Goal: Task Accomplishment & Management: Use online tool/utility

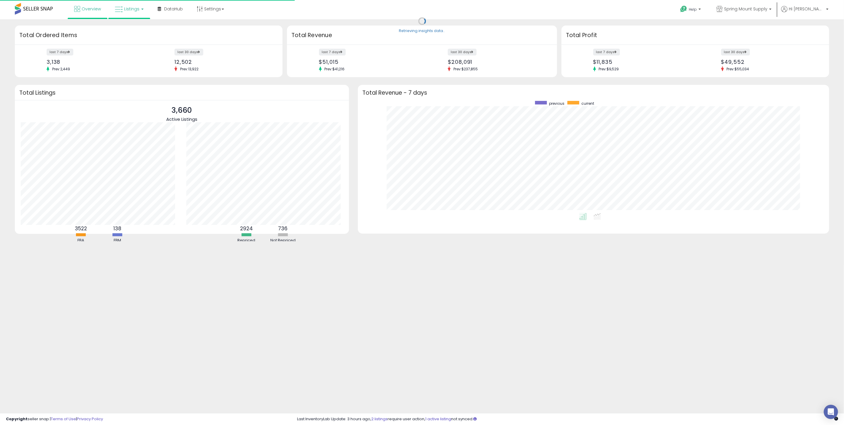
scroll to position [112, 459]
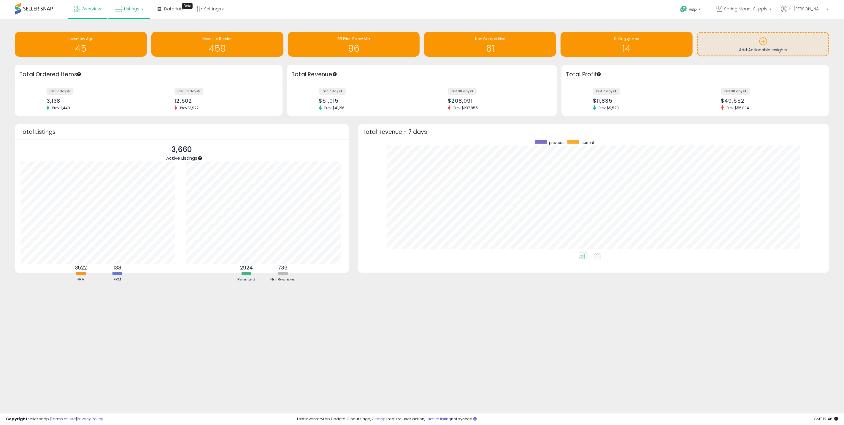
click at [136, 10] on span "Listings" at bounding box center [131, 9] width 15 height 6
click at [133, 28] on icon at bounding box center [134, 30] width 26 height 8
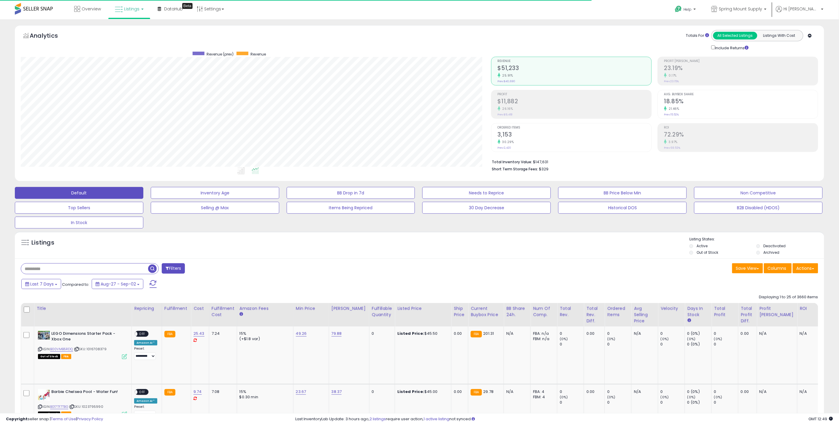
scroll to position [122, 470]
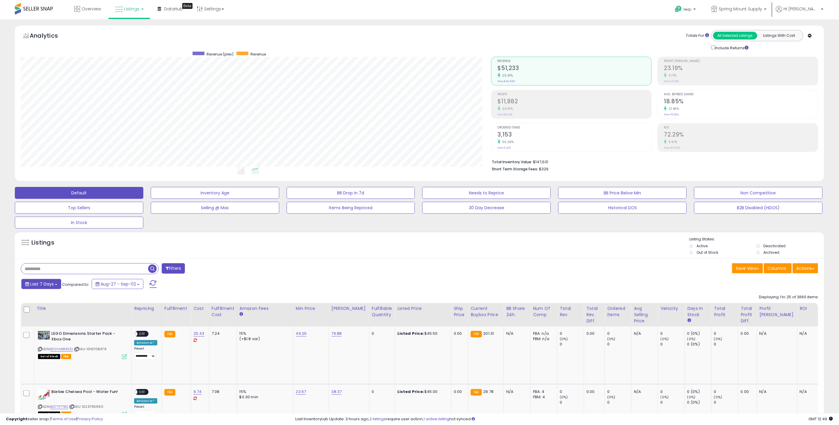
click at [43, 283] on span "Last 7 Days" at bounding box center [41, 284] width 23 height 6
type input "**********"
click at [36, 315] on li "Last 30 Days" at bounding box center [47, 311] width 47 height 8
click at [152, 286] on button "Apply" at bounding box center [161, 283] width 19 height 10
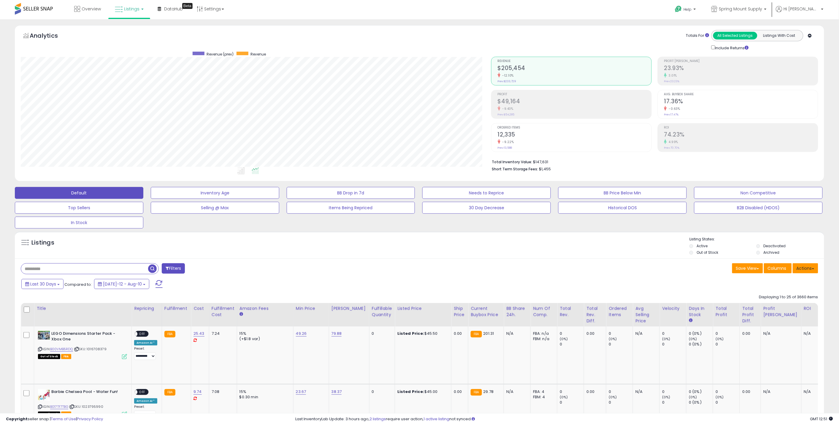
click at [805, 269] on button "Actions" at bounding box center [806, 268] width 26 height 10
click at [777, 317] on link "Export All Columns" at bounding box center [781, 316] width 65 height 9
